Goal: Task Accomplishment & Management: Use online tool/utility

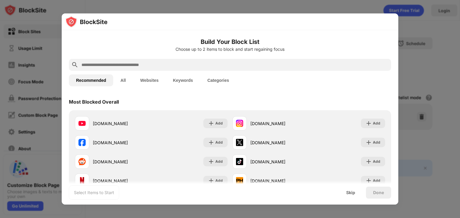
drag, startPoint x: 233, startPoint y: 69, endPoint x: 223, endPoint y: 58, distance: 15.0
click at [225, 60] on div at bounding box center [230, 65] width 322 height 12
click at [96, 65] on input "text" at bounding box center [235, 64] width 308 height 7
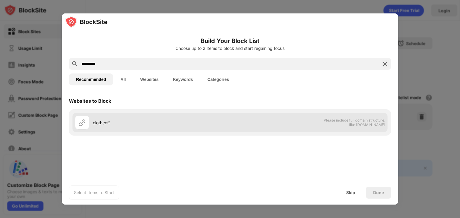
type input "*********"
click at [280, 130] on div "clotheoff Please include full domain structure, like [DOMAIN_NAME]" at bounding box center [229, 122] width 315 height 19
click at [101, 122] on div "clotheoff" at bounding box center [161, 123] width 137 height 6
click at [370, 124] on span "Please include full domain structure, like [DOMAIN_NAME]" at bounding box center [354, 122] width 62 height 9
